Goal: Information Seeking & Learning: Compare options

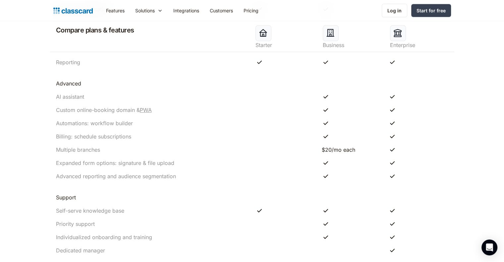
scroll to position [662, 0]
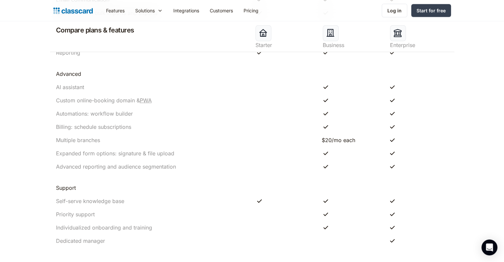
click at [148, 101] on link "PWA" at bounding box center [146, 100] width 12 height 7
drag, startPoint x: 331, startPoint y: 165, endPoint x: 323, endPoint y: 165, distance: 8.3
click at [323, 165] on div at bounding box center [351, 167] width 67 height 8
click at [322, 165] on img at bounding box center [326, 167] width 8 height 8
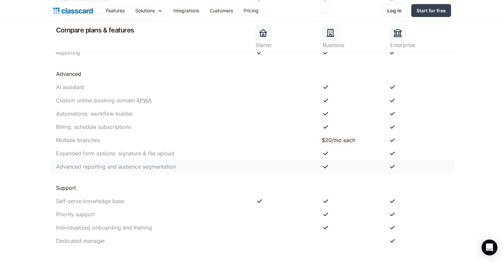
click at [313, 165] on div "Advanced reporting and audience segmentation" at bounding box center [252, 166] width 404 height 13
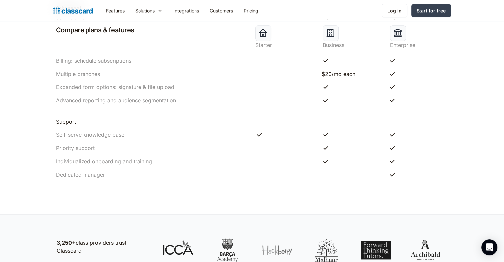
scroll to position [861, 0]
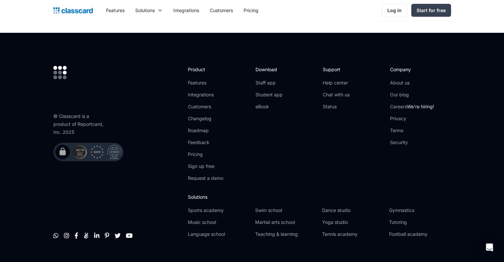
scroll to position [1285, 0]
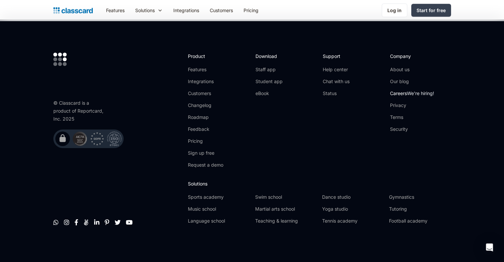
click at [398, 93] on link "Careers We're hiring!" at bounding box center [412, 93] width 44 height 7
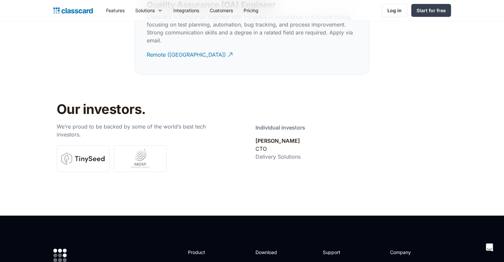
scroll to position [2195, 0]
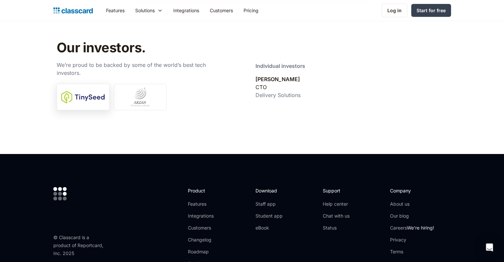
click at [94, 89] on link at bounding box center [83, 97] width 53 height 26
click at [112, 92] on div at bounding box center [153, 97] width 192 height 26
click at [125, 84] on link at bounding box center [140, 97] width 53 height 26
